Goal: Task Accomplishment & Management: Manage account settings

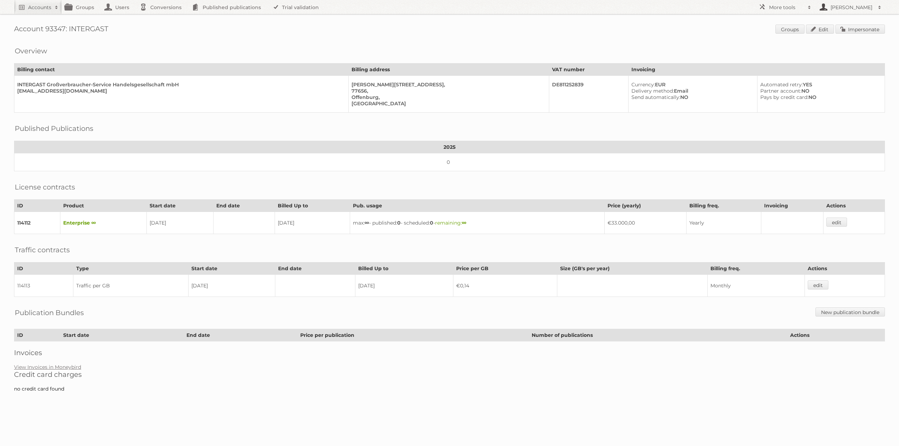
click at [839, 9] on h2 "[PERSON_NAME]" at bounding box center [852, 7] width 46 height 7
click at [433, 33] on h1 "Account 93347: INTERGAST Groups Edit Impersonate" at bounding box center [449, 30] width 871 height 11
click at [44, 8] on h2 "Accounts" at bounding box center [39, 7] width 23 height 7
type input"] "limbov"
click at [162, 18] on input "Search" at bounding box center [167, 23] width 11 height 11
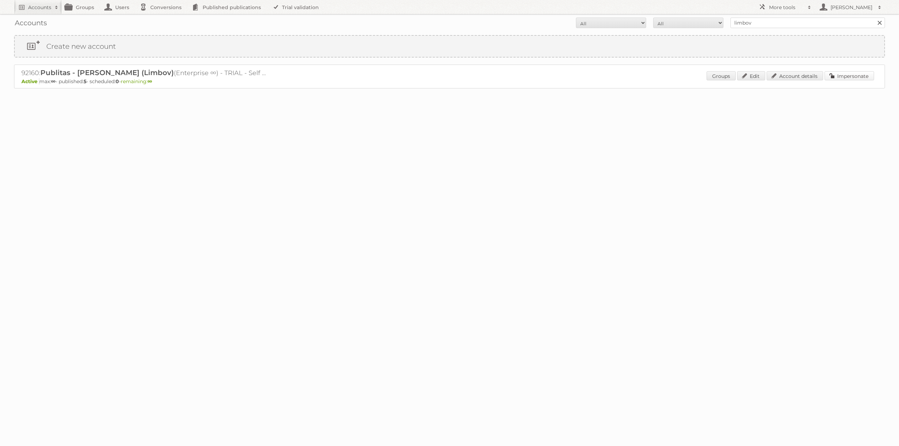
click at [857, 78] on link "Impersonate" at bounding box center [850, 75] width 50 height 9
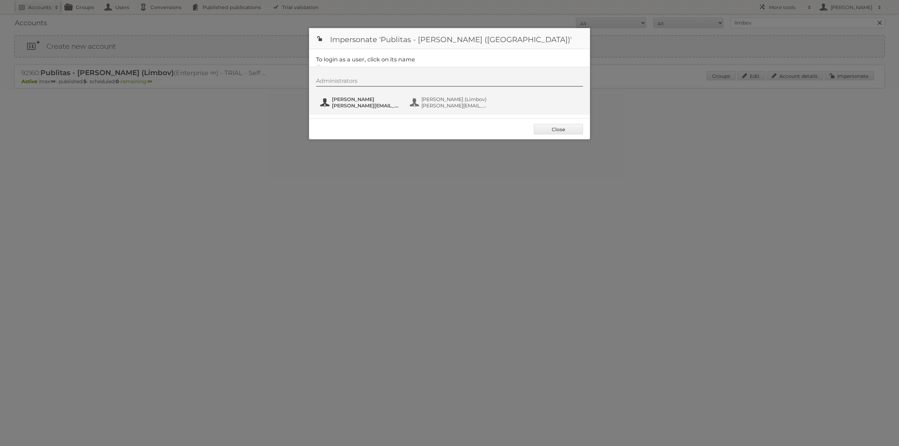
click at [334, 101] on span "[PERSON_NAME]" at bounding box center [366, 99] width 68 height 6
